Goal: Task Accomplishment & Management: Use online tool/utility

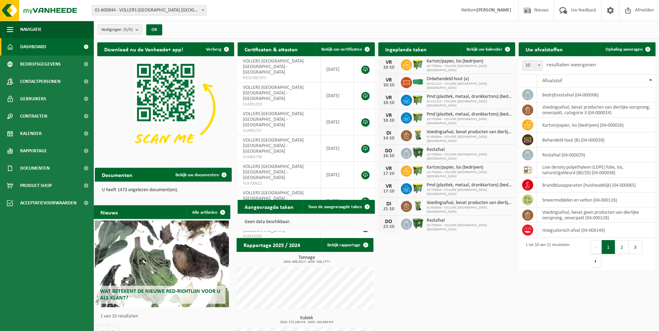
click at [203, 11] on span at bounding box center [202, 10] width 7 height 9
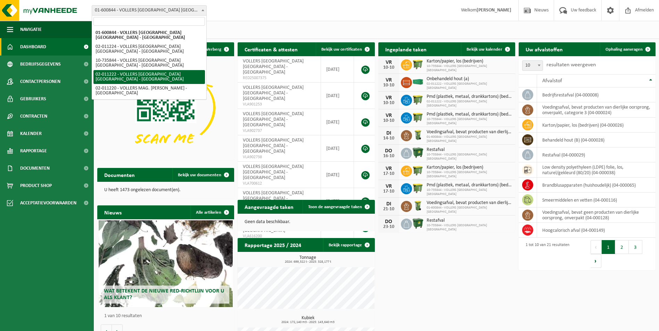
select select "10743"
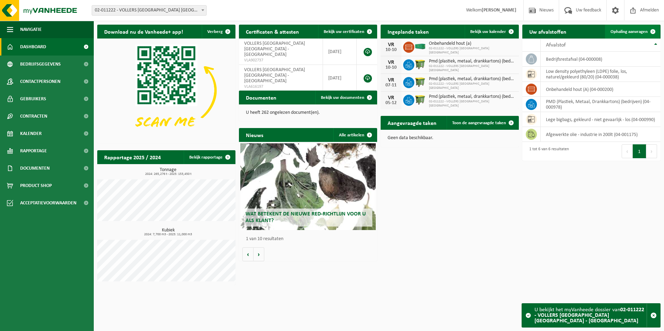
click at [633, 31] on span "Ophaling aanvragen" at bounding box center [629, 32] width 37 height 5
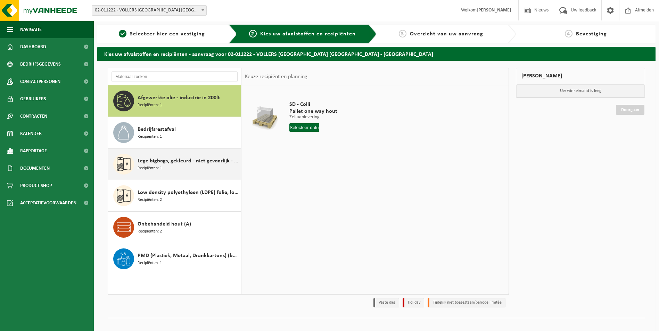
click at [199, 164] on span "Lege bigbags, gekleurd - niet gevaarlijk - los" at bounding box center [188, 161] width 101 height 8
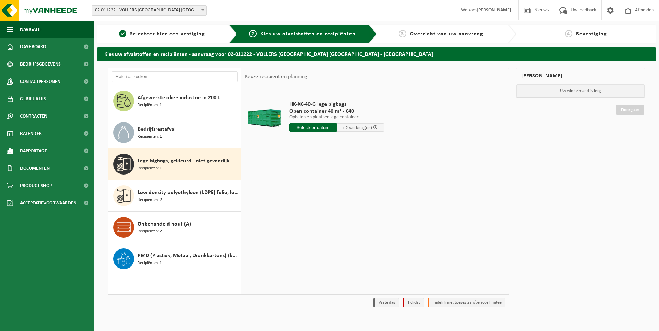
click at [314, 126] on input "text" at bounding box center [312, 127] width 47 height 9
click at [321, 129] on input "text" at bounding box center [312, 127] width 47 height 9
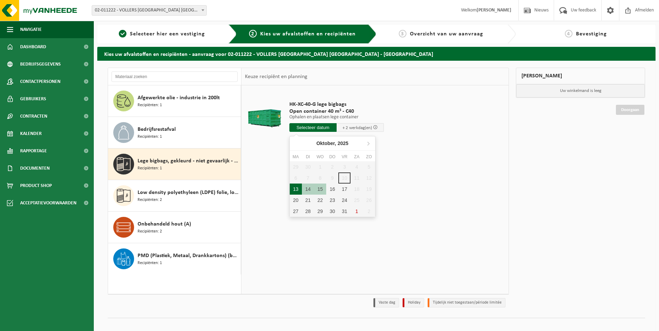
click at [297, 192] on div "13" at bounding box center [296, 189] width 12 height 11
type input "Van 2025-10-13"
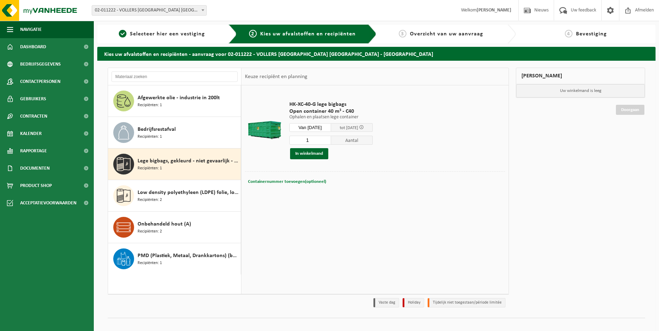
click at [303, 184] on button "Containernummer toevoegen(optioneel) Annuleren" at bounding box center [287, 182] width 80 height 10
type input "c30-1009"
click at [315, 154] on button "In winkelmand" at bounding box center [309, 153] width 38 height 11
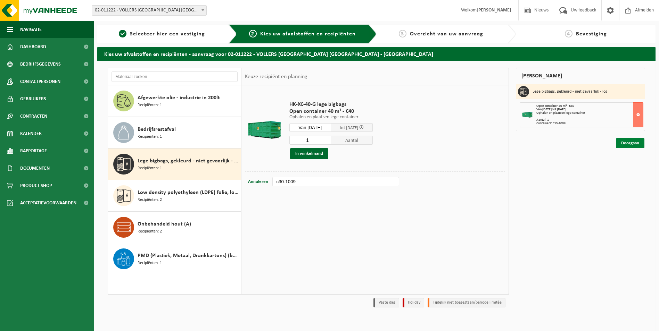
click at [625, 143] on link "Doorgaan" at bounding box center [630, 143] width 28 height 10
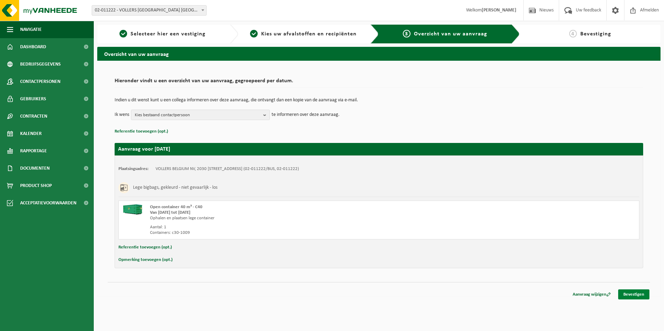
click at [635, 296] on link "Bevestigen" at bounding box center [633, 295] width 31 height 10
